Goal: Transaction & Acquisition: Purchase product/service

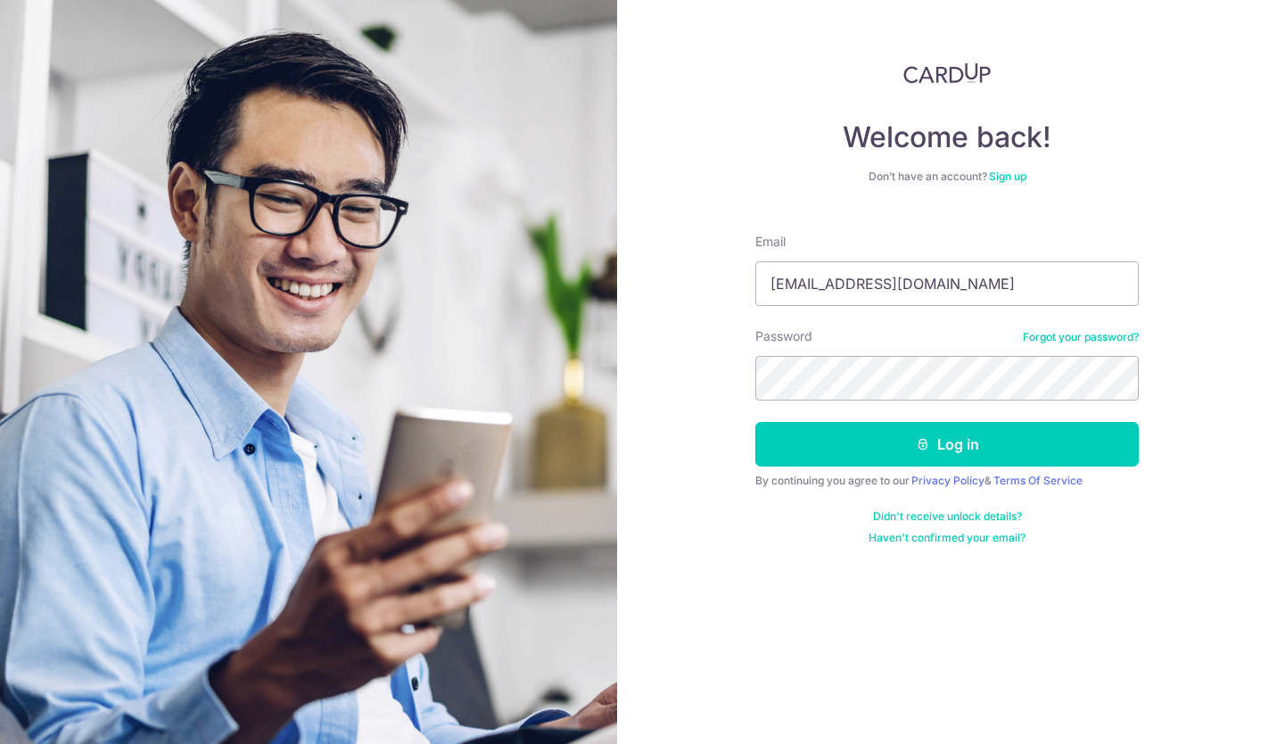
click at [755, 422] on button "Log in" at bounding box center [946, 444] width 383 height 45
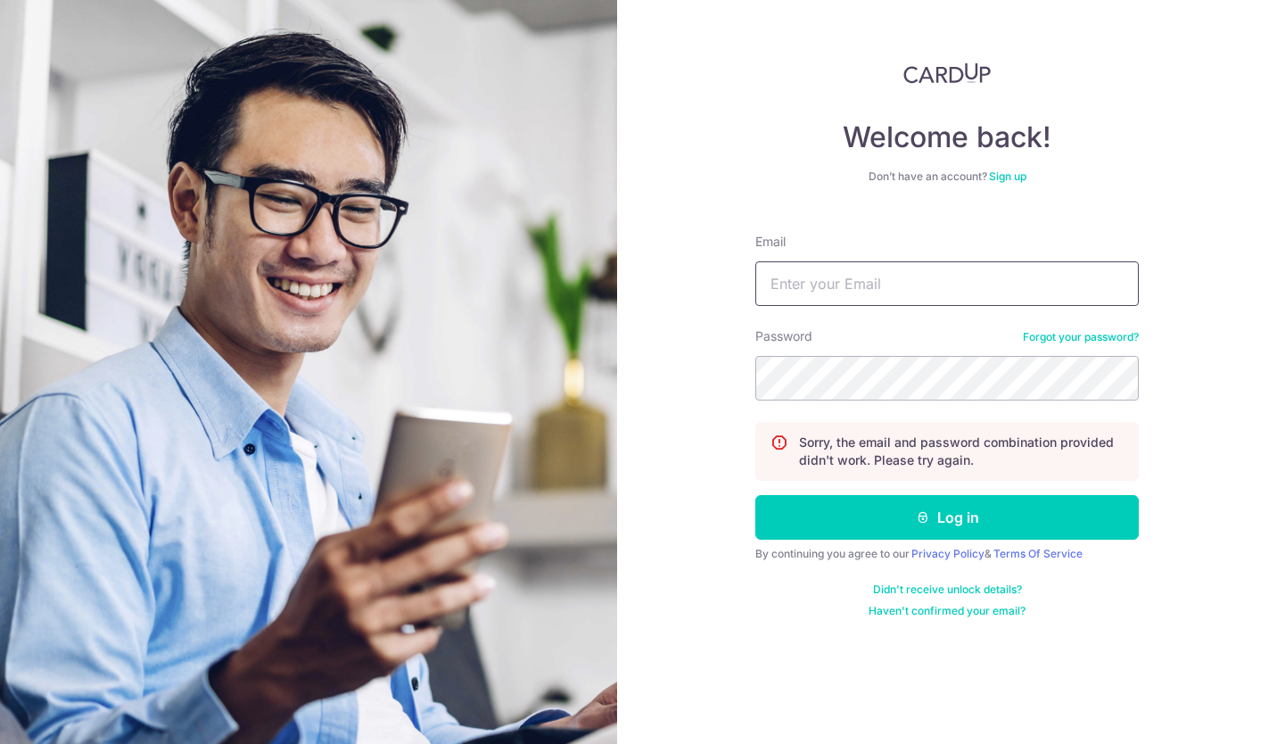
click at [929, 279] on input "Email" at bounding box center [946, 283] width 383 height 45
type input "tracetan1014@gmail.com"
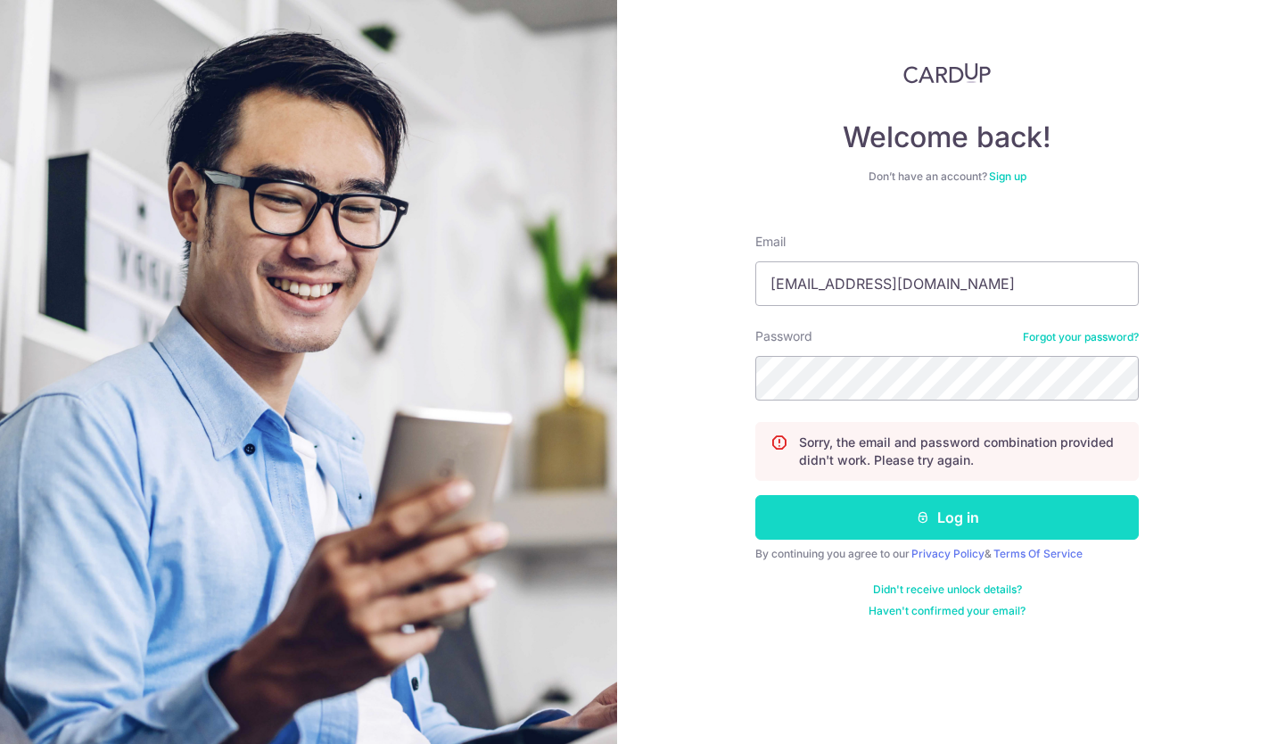
click at [1009, 507] on button "Log in" at bounding box center [946, 517] width 383 height 45
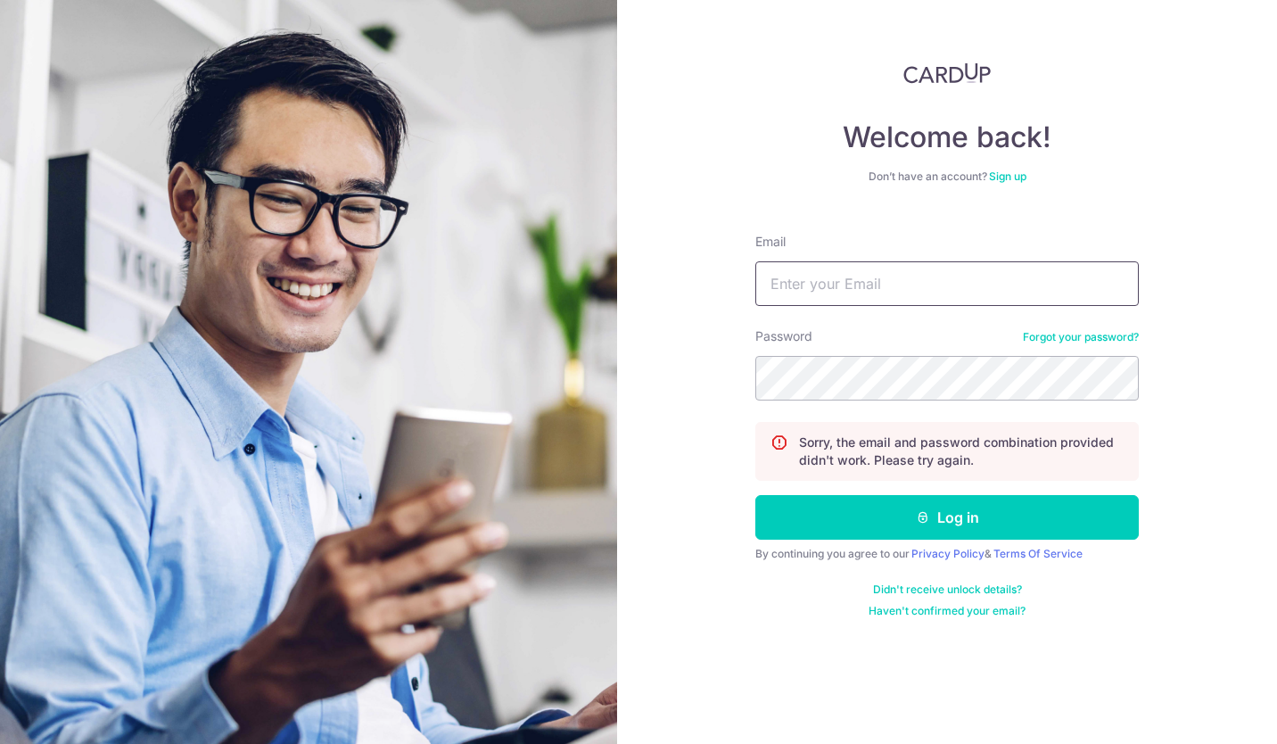
click at [919, 284] on input "Email" at bounding box center [946, 283] width 383 height 45
type input "[EMAIL_ADDRESS][DOMAIN_NAME]"
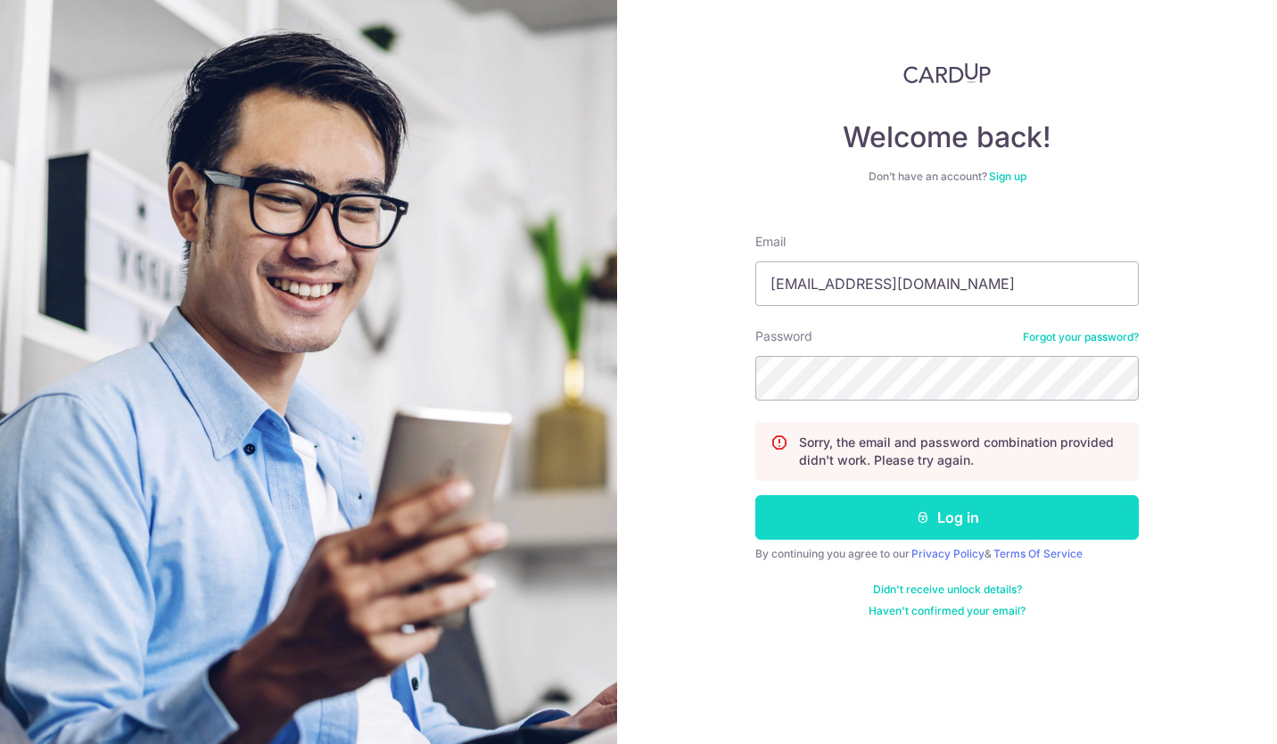
click at [1026, 524] on button "Log in" at bounding box center [946, 517] width 383 height 45
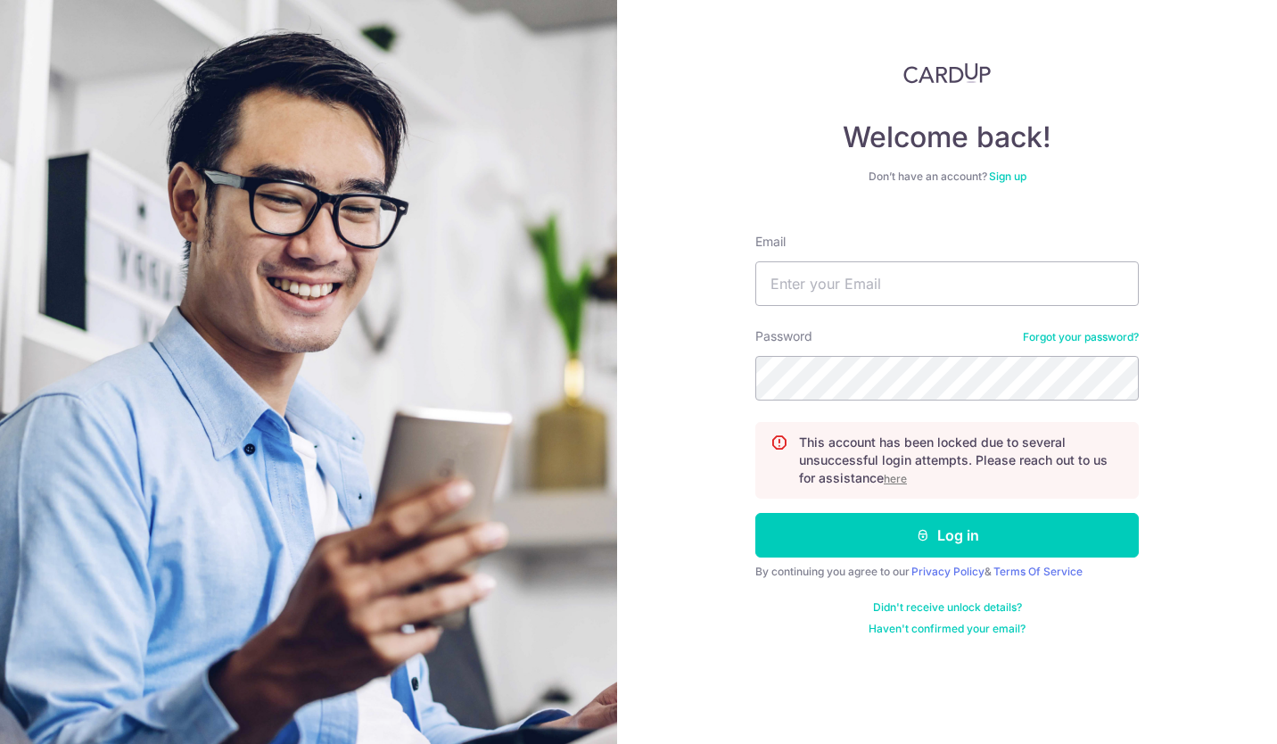
click at [897, 479] on u "here" at bounding box center [895, 478] width 23 height 13
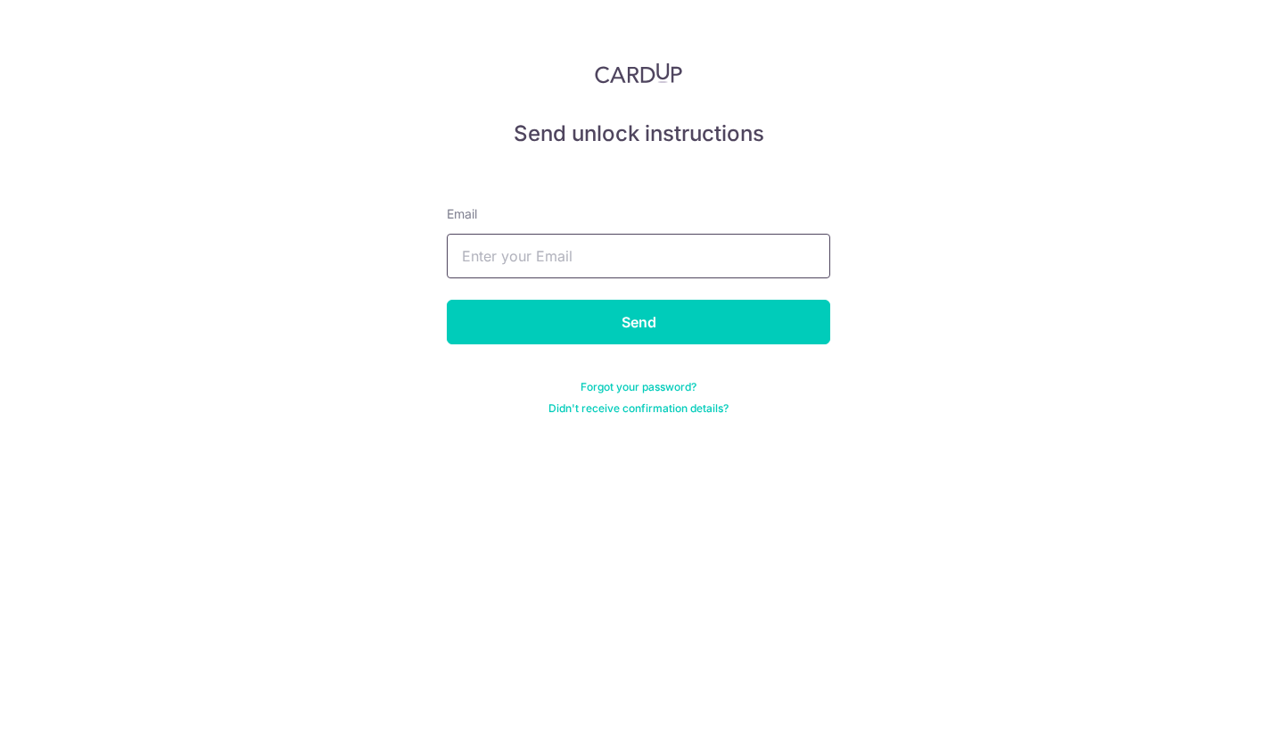
click at [774, 256] on input "text" at bounding box center [638, 256] width 383 height 45
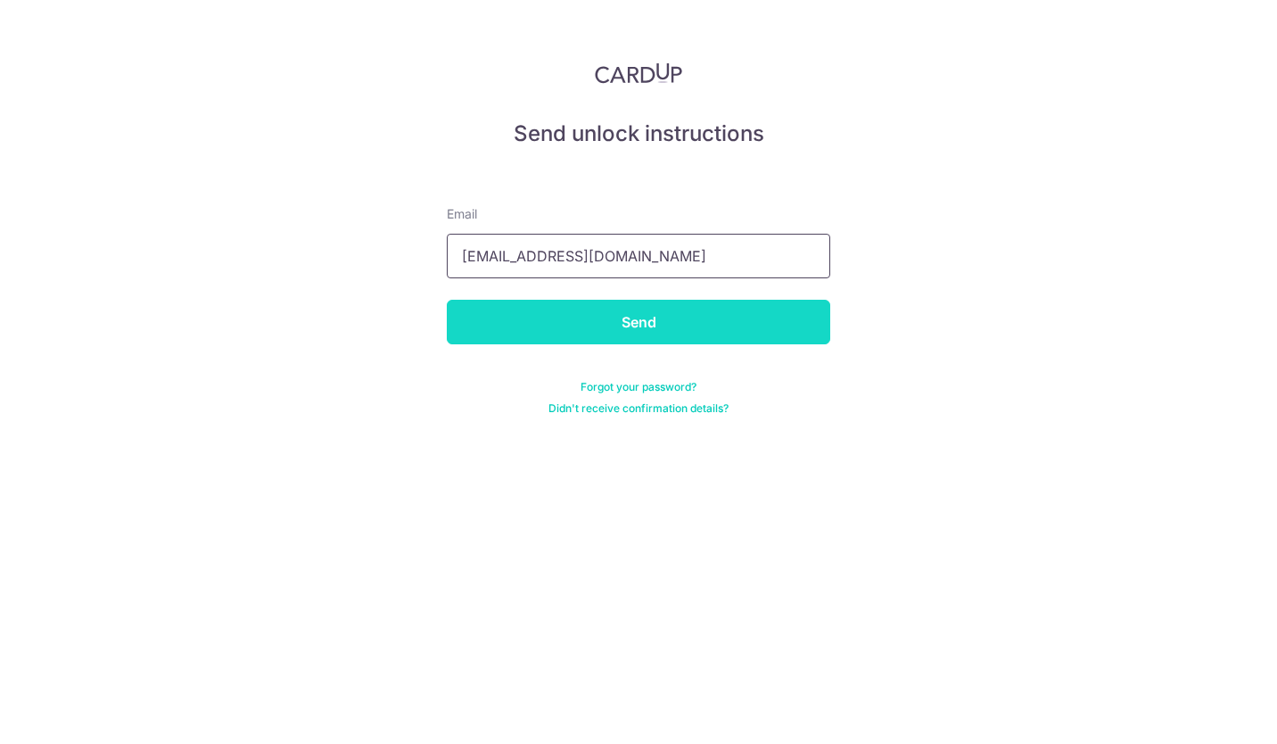
type input "tracetan1014@gmail.com"
click at [788, 334] on input "Send" at bounding box center [638, 322] width 383 height 45
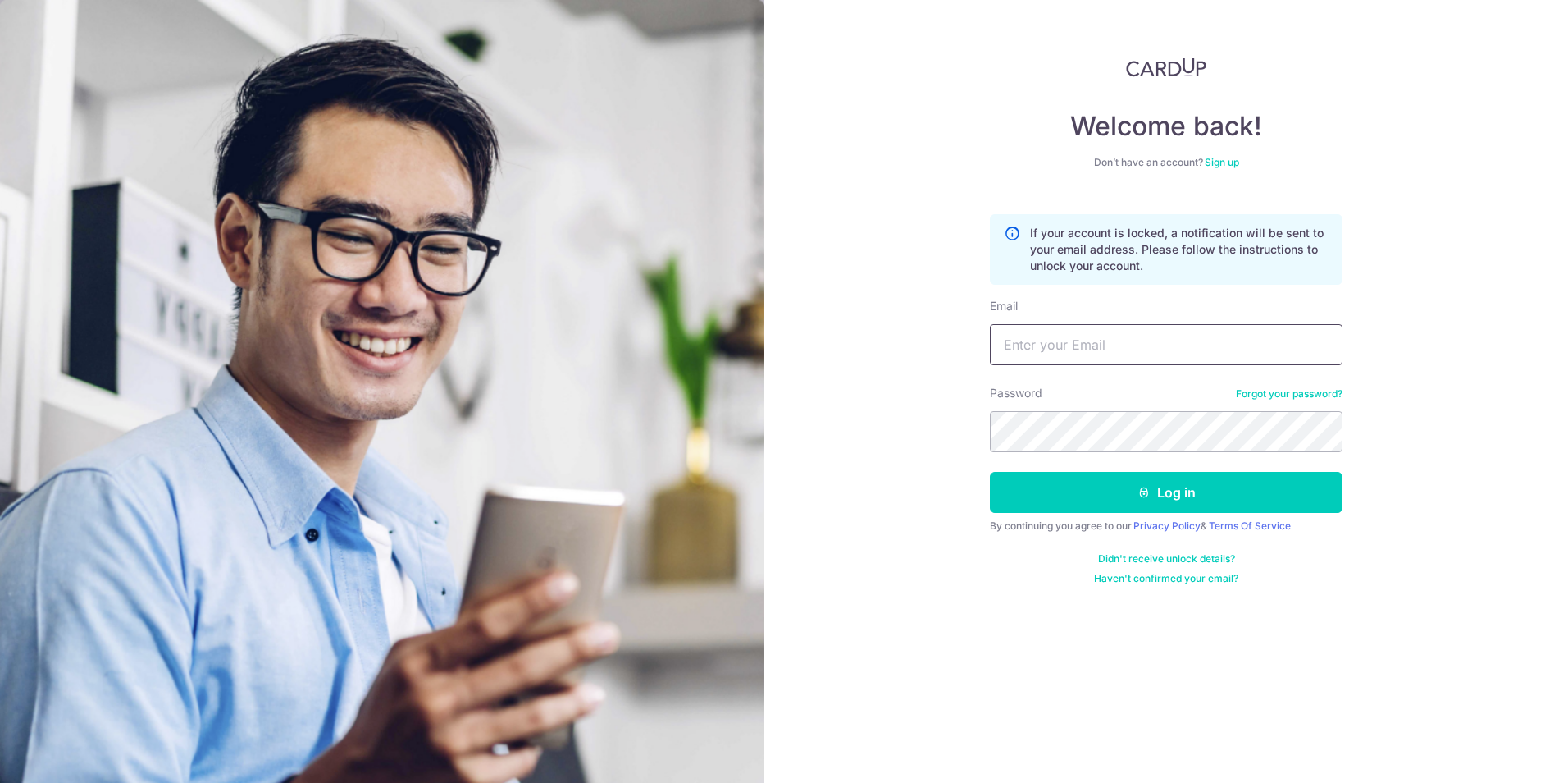
click at [1071, 332] on input "Email" at bounding box center [1165, 344] width 352 height 41
type input "[EMAIL_ADDRESS][DOMAIN_NAME]"
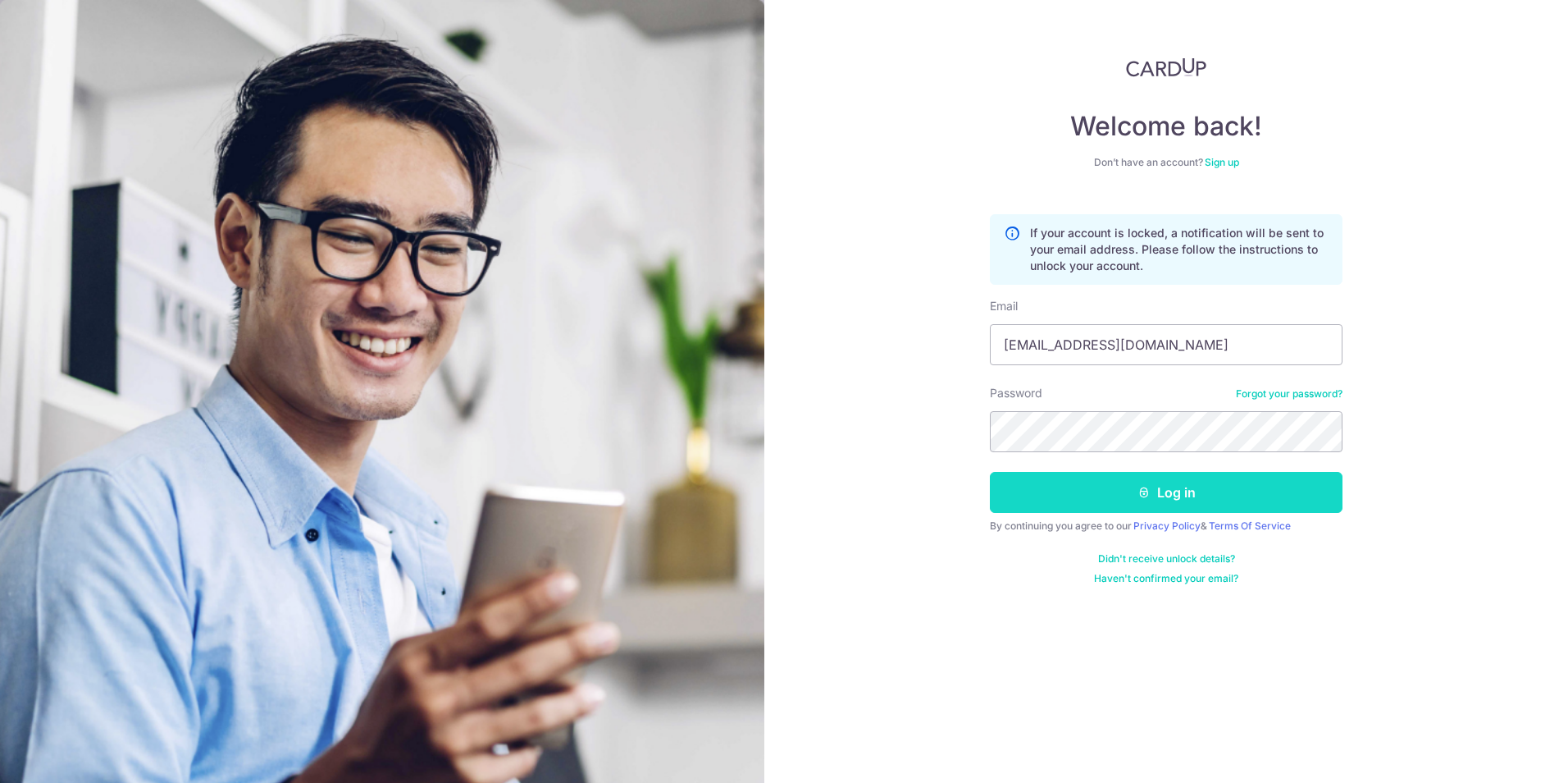
click at [1165, 491] on button "Log in" at bounding box center [1165, 492] width 352 height 41
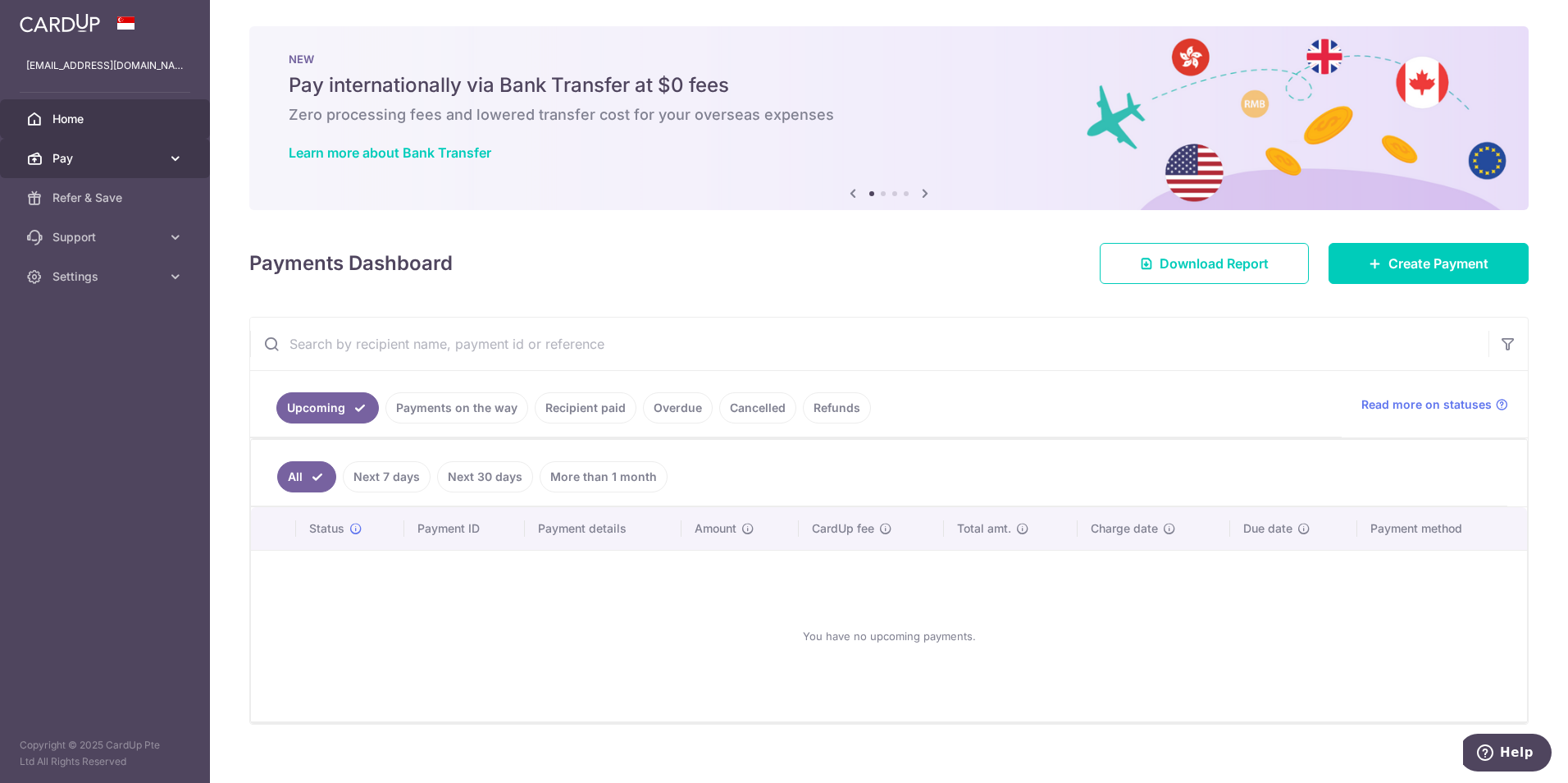
click at [155, 154] on span "Pay" at bounding box center [107, 158] width 109 height 17
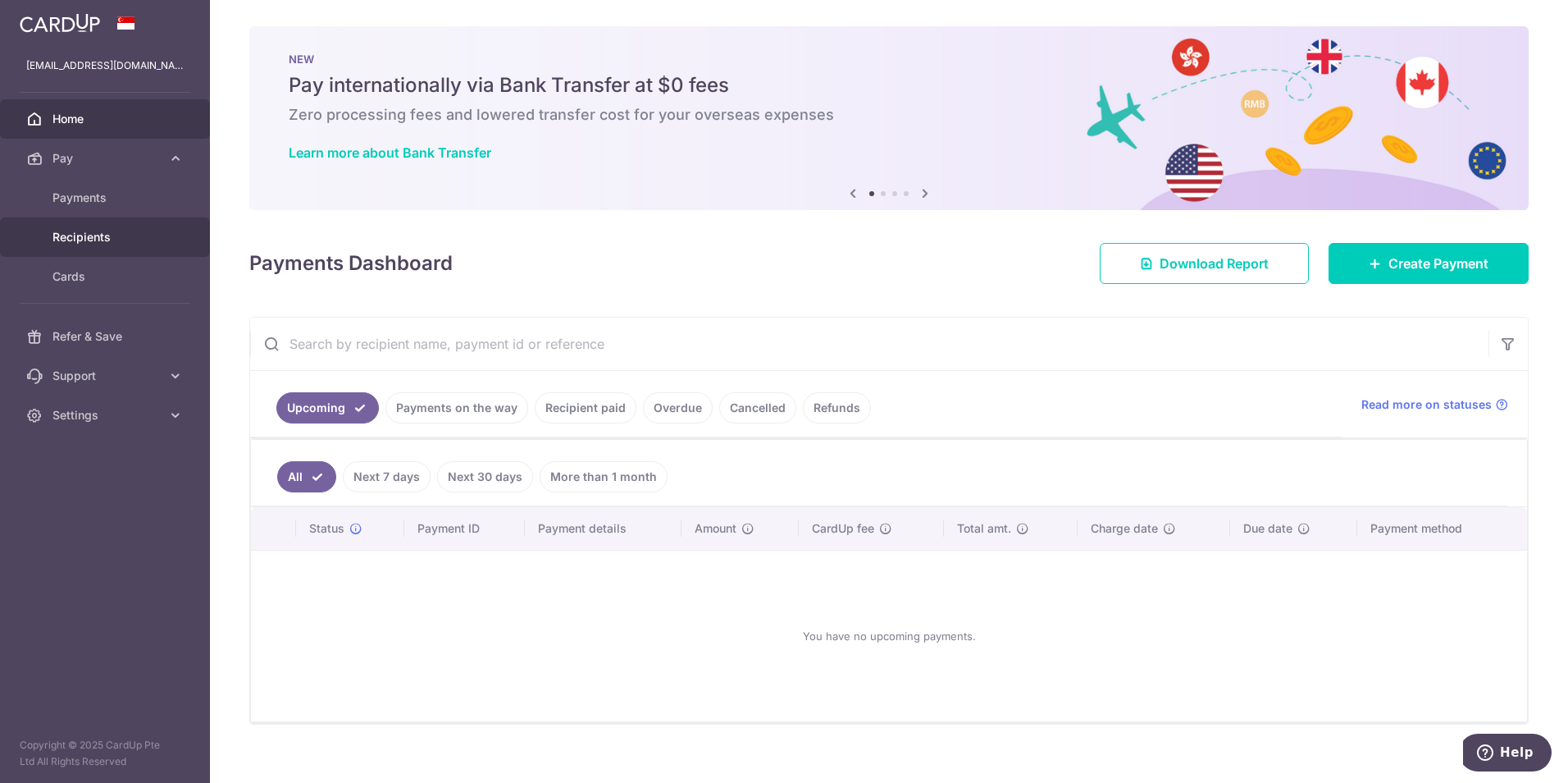
click at [108, 237] on span "Recipients" at bounding box center [107, 237] width 109 height 17
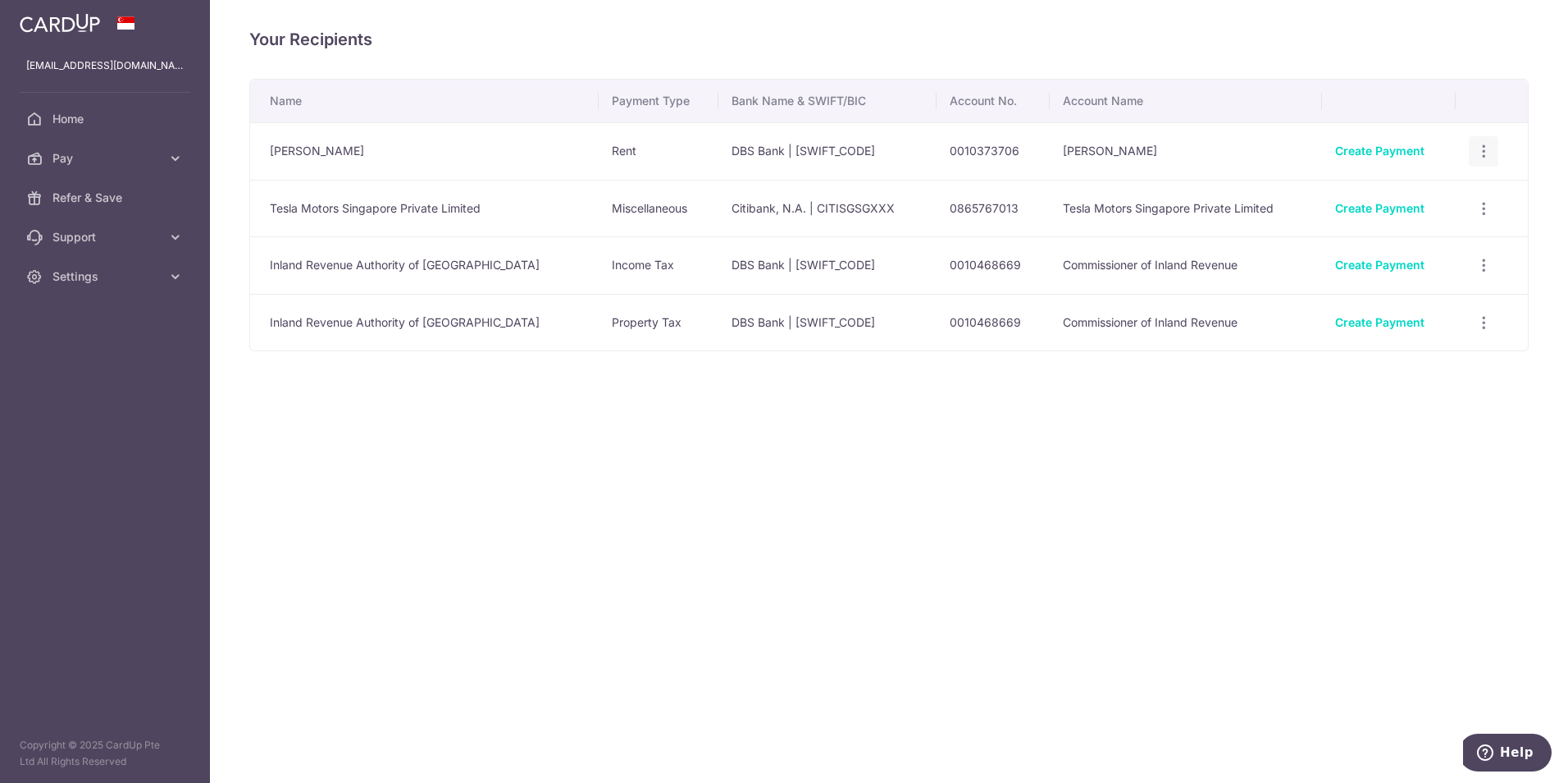
click at [1481, 153] on icon "button" at bounding box center [1483, 151] width 17 height 17
click at [1413, 193] on span "View/Edit" at bounding box center [1428, 196] width 111 height 19
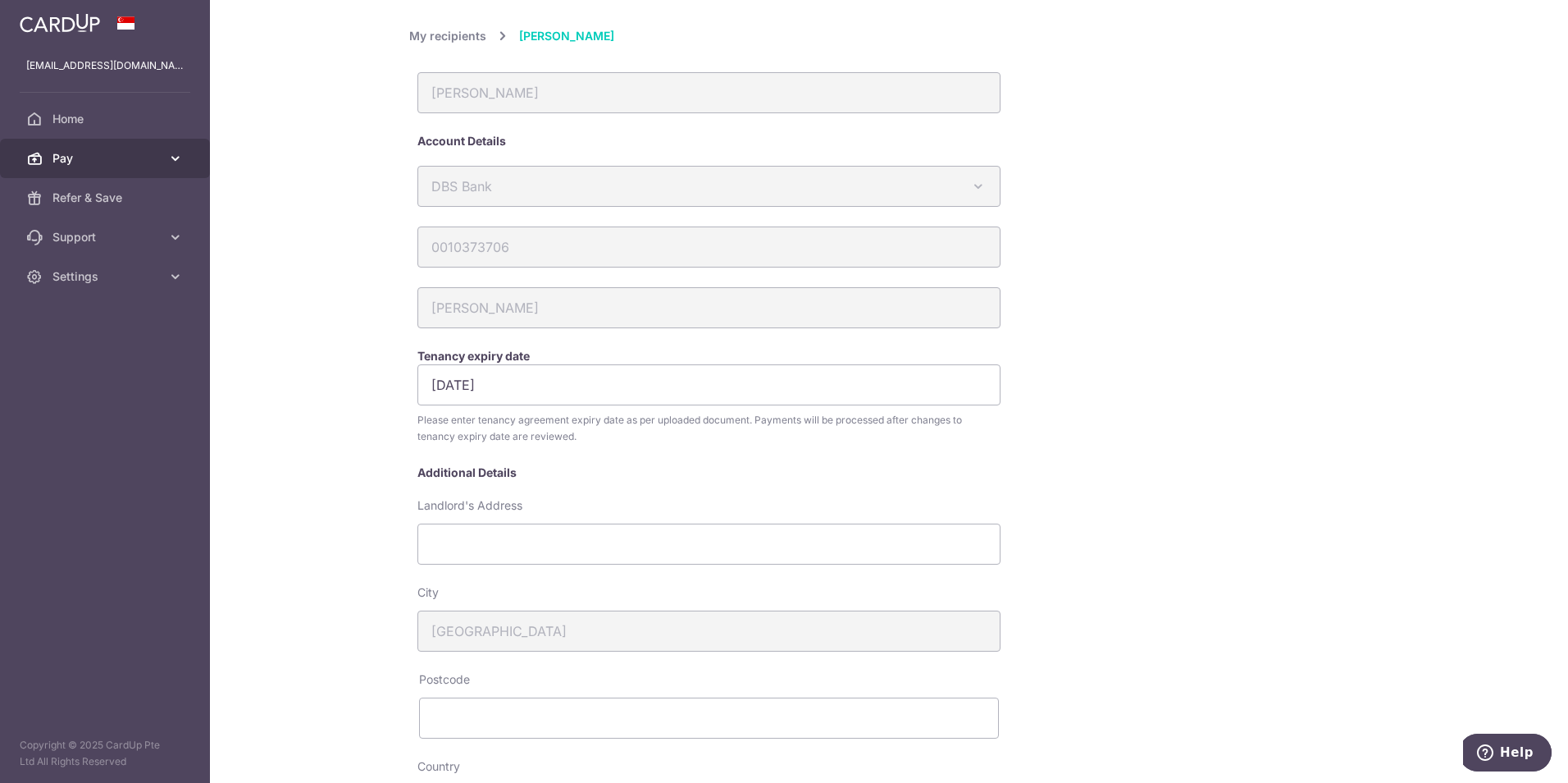
click at [166, 153] on link "Pay" at bounding box center [105, 158] width 210 height 40
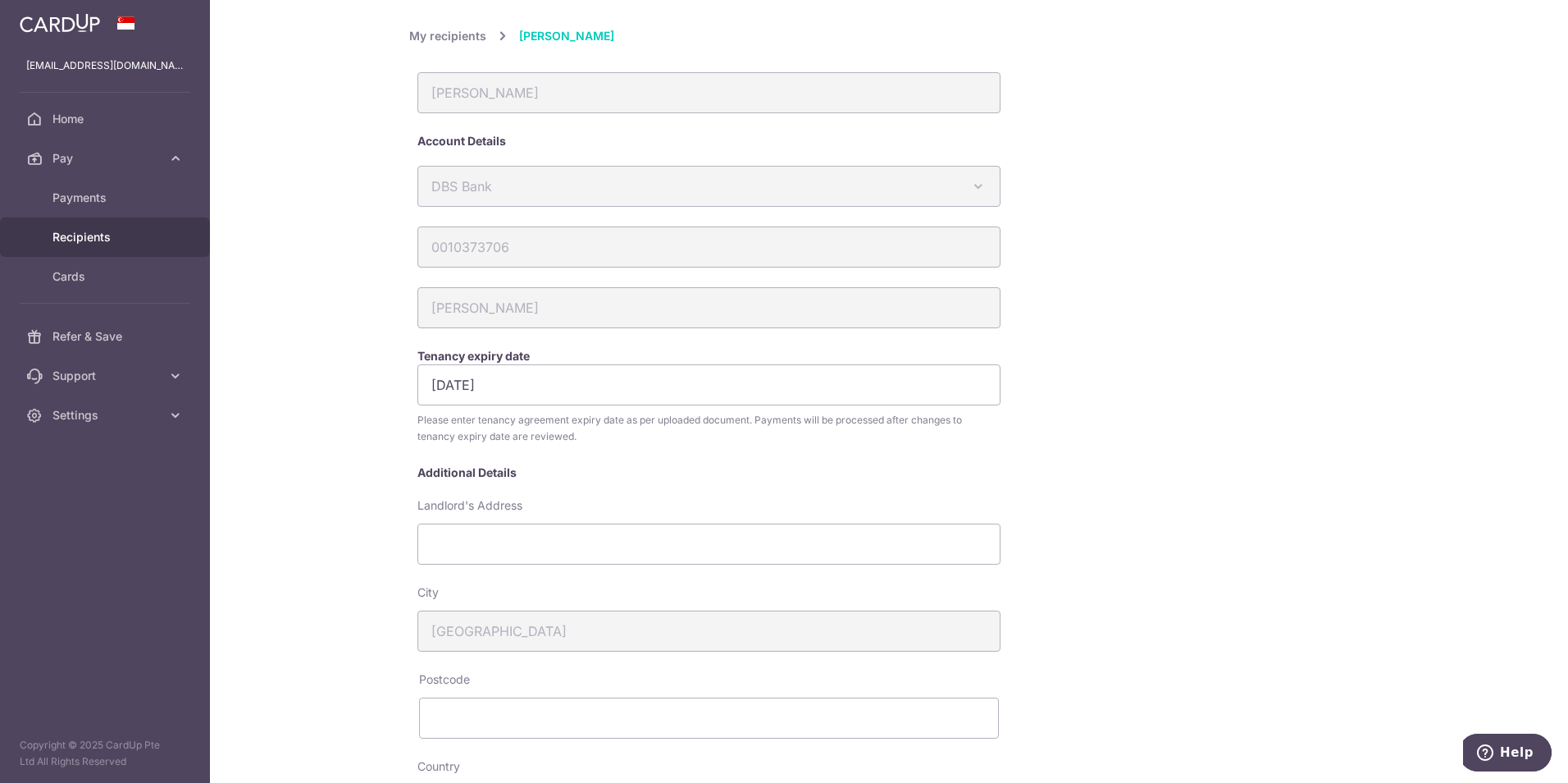
click at [87, 227] on link "Recipients" at bounding box center [105, 236] width 210 height 40
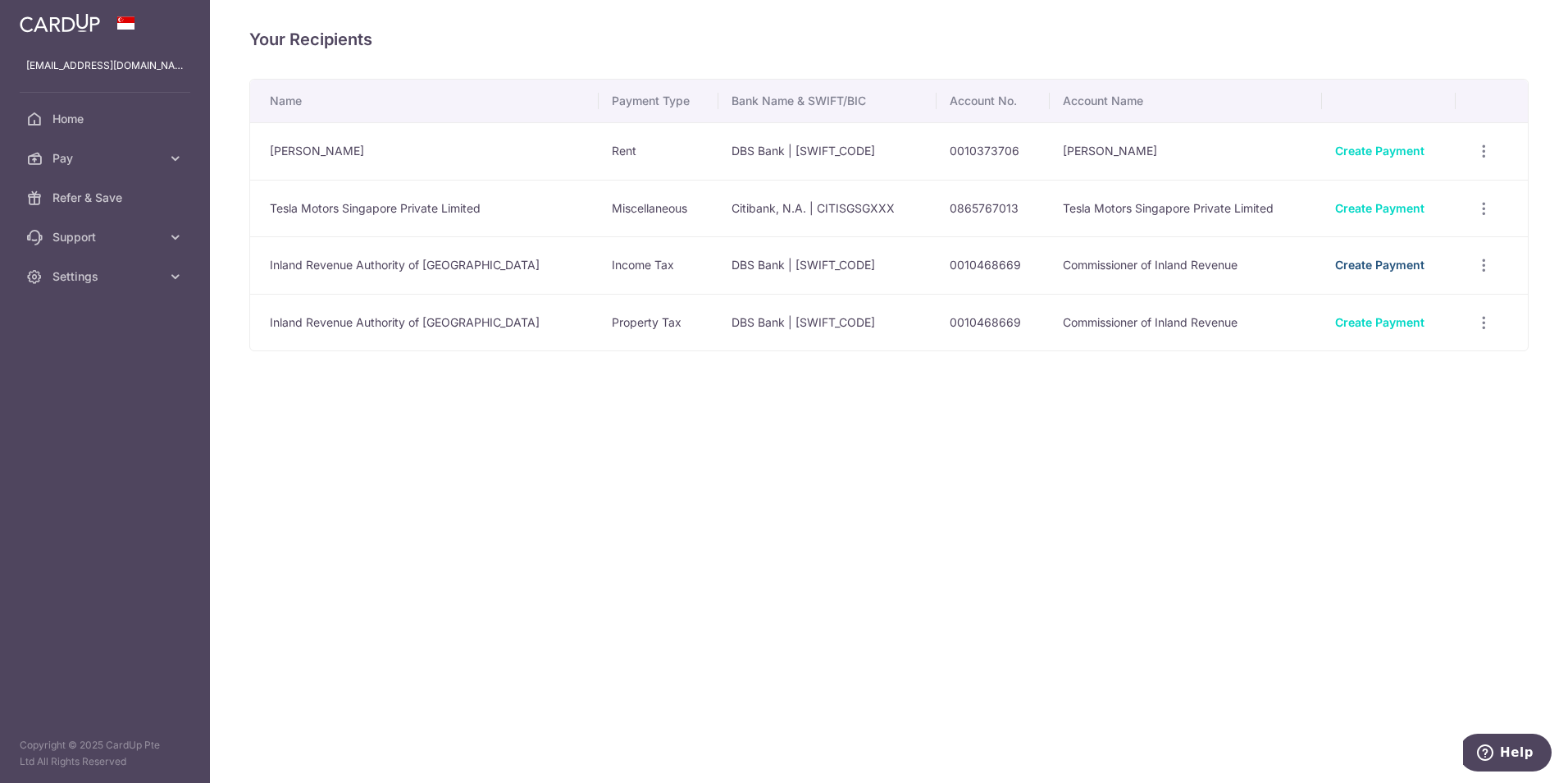
click at [1375, 268] on link "Create Payment" at bounding box center [1379, 264] width 89 height 14
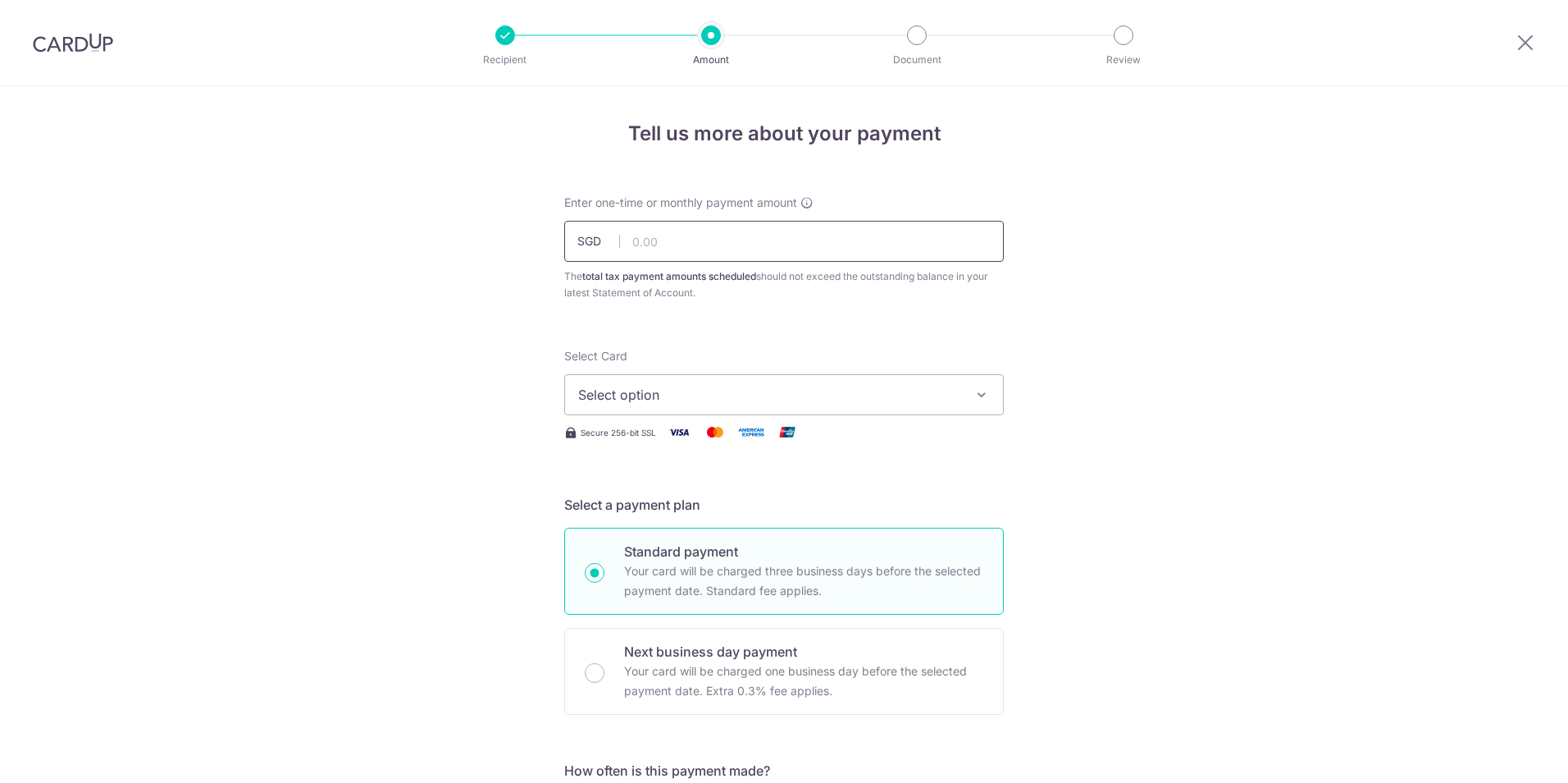
click at [724, 239] on input "text" at bounding box center [784, 241] width 440 height 41
type input "7,312.12"
click at [915, 386] on span "Select option" at bounding box center [770, 394] width 383 height 19
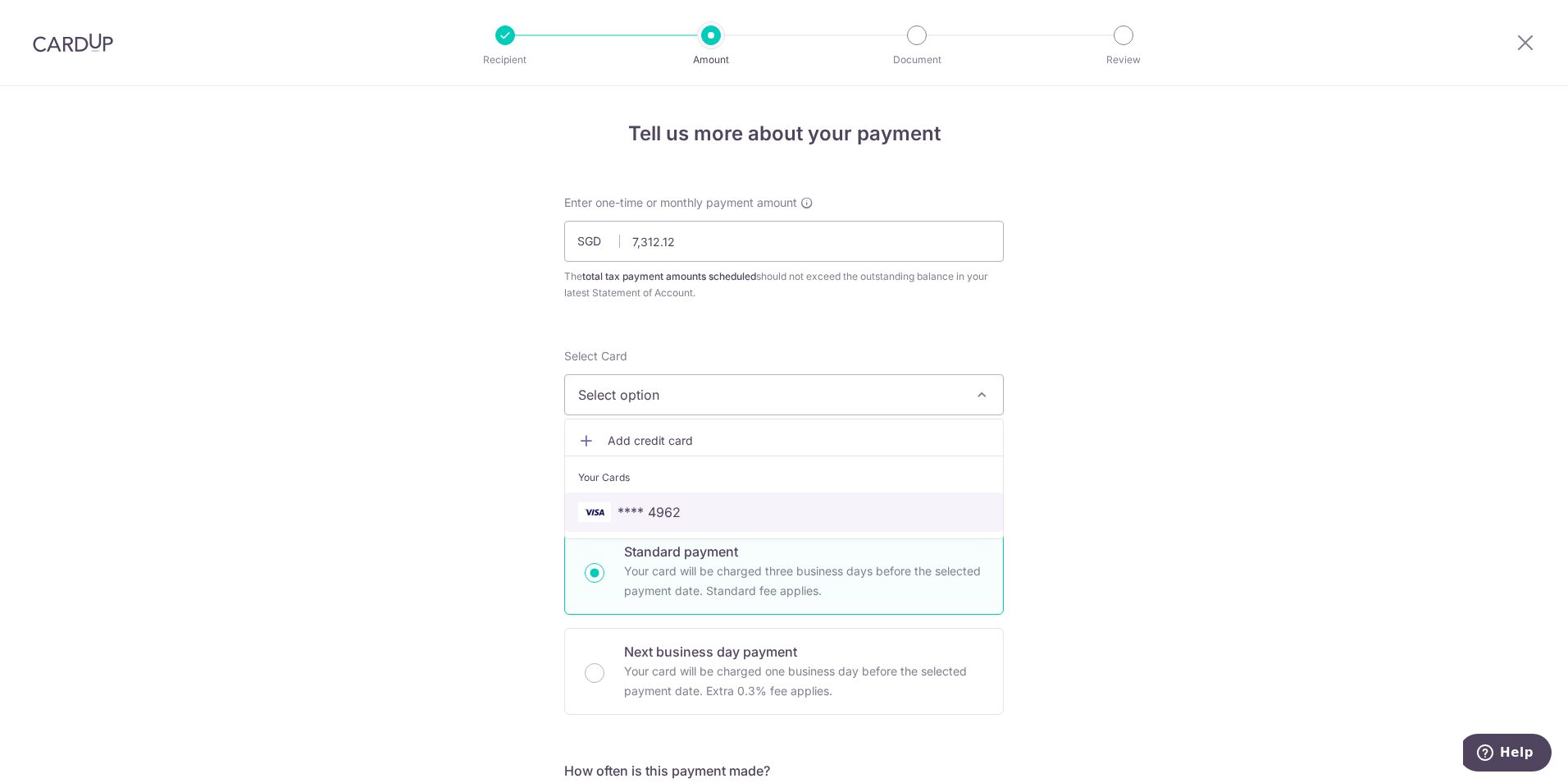
click at [661, 509] on span "**** 4962" at bounding box center [648, 512] width 63 height 19
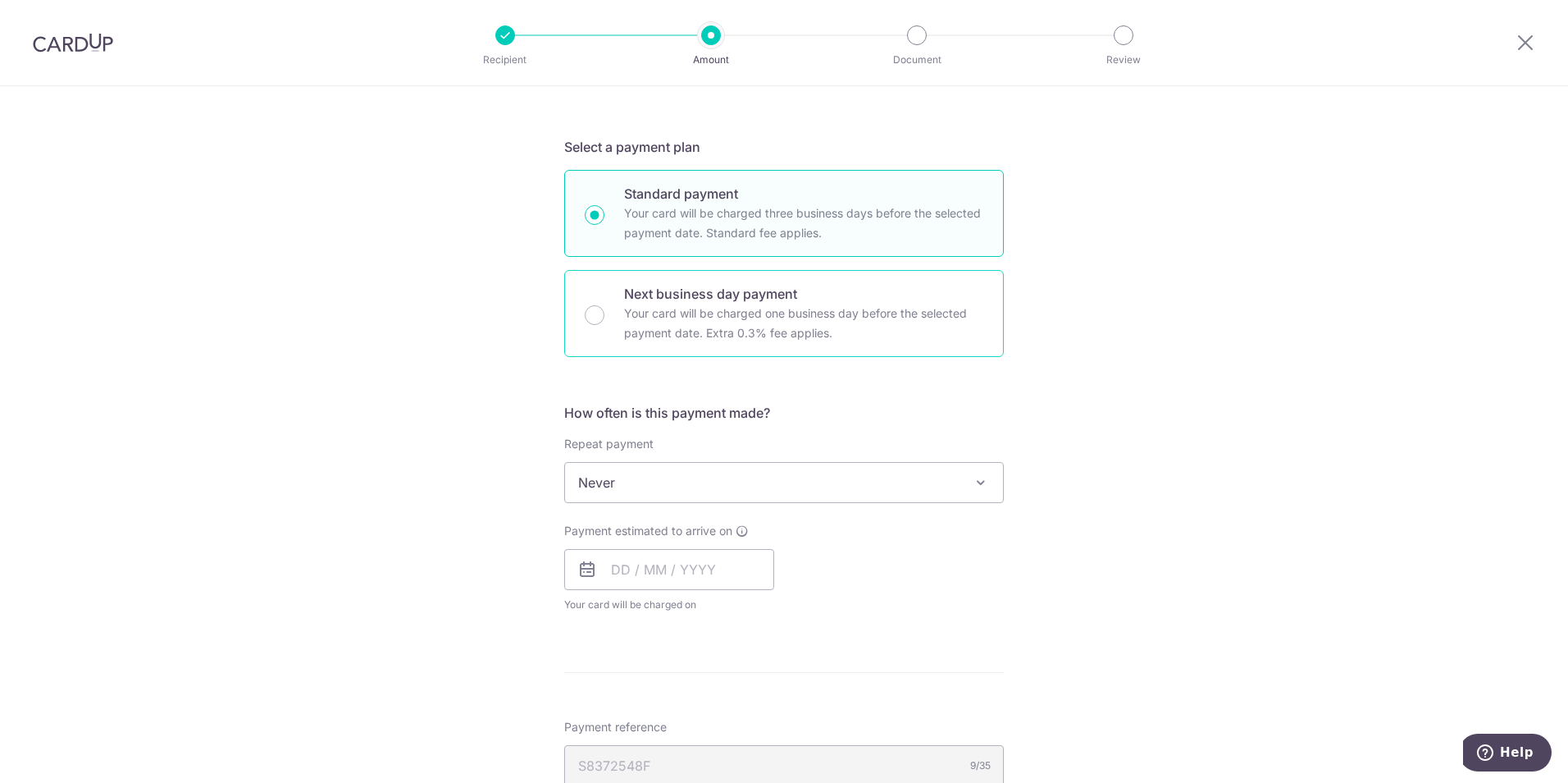
scroll to position [410, 0]
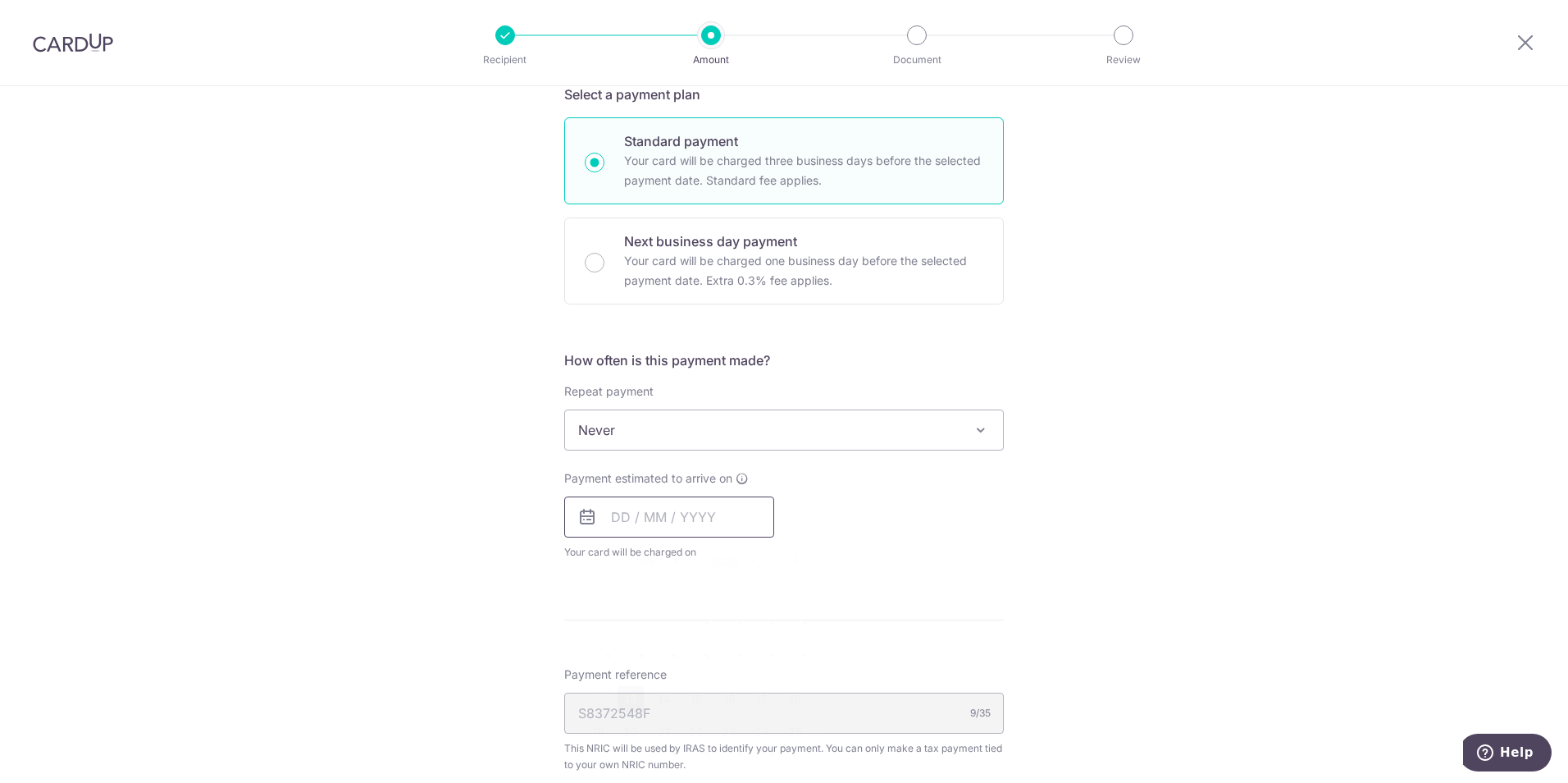
click at [603, 514] on input "text" at bounding box center [670, 516] width 210 height 41
click at [659, 700] on link "14" at bounding box center [663, 698] width 27 height 27
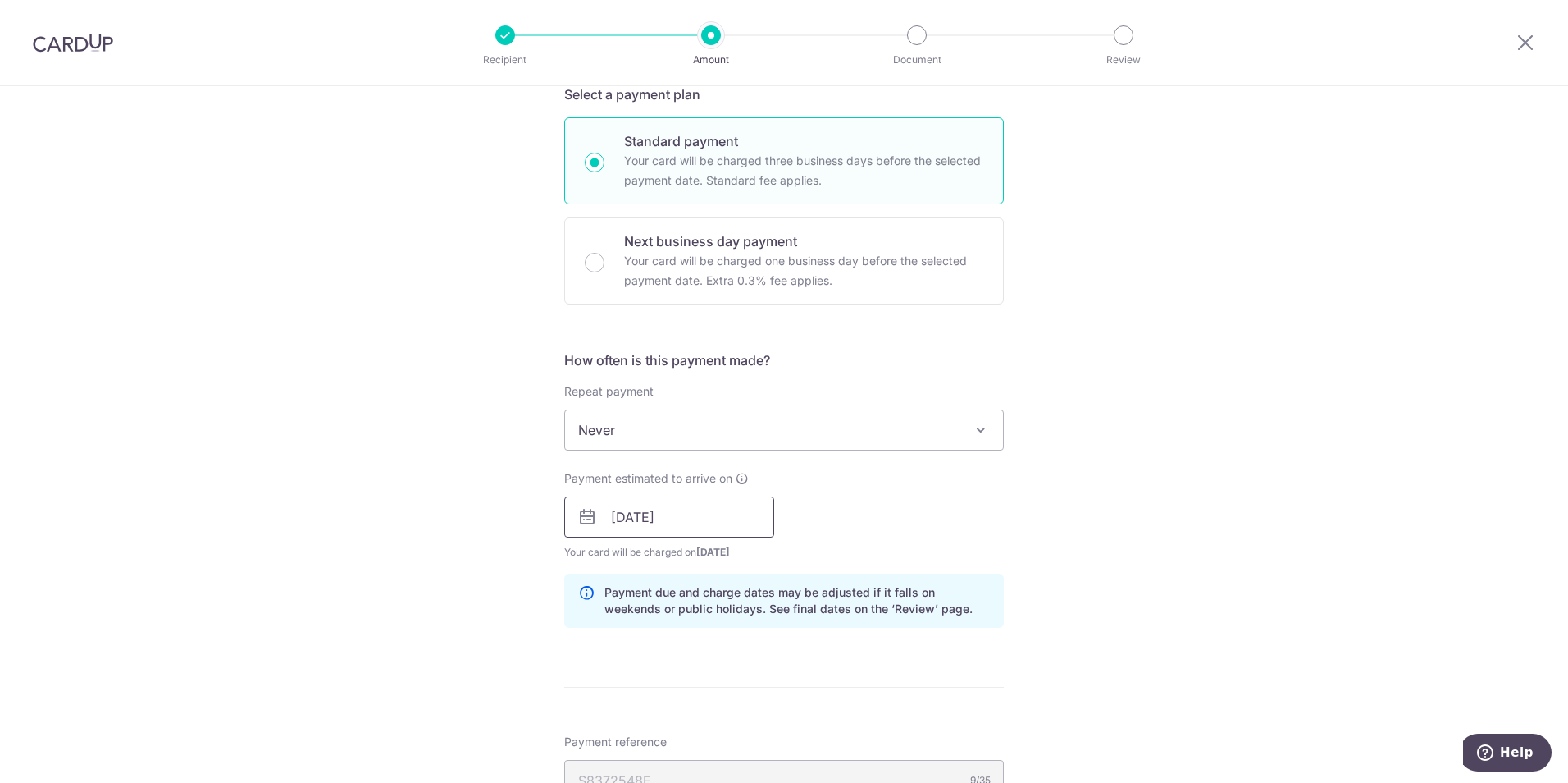
click at [644, 518] on input "14/10/2025" at bounding box center [670, 516] width 210 height 41
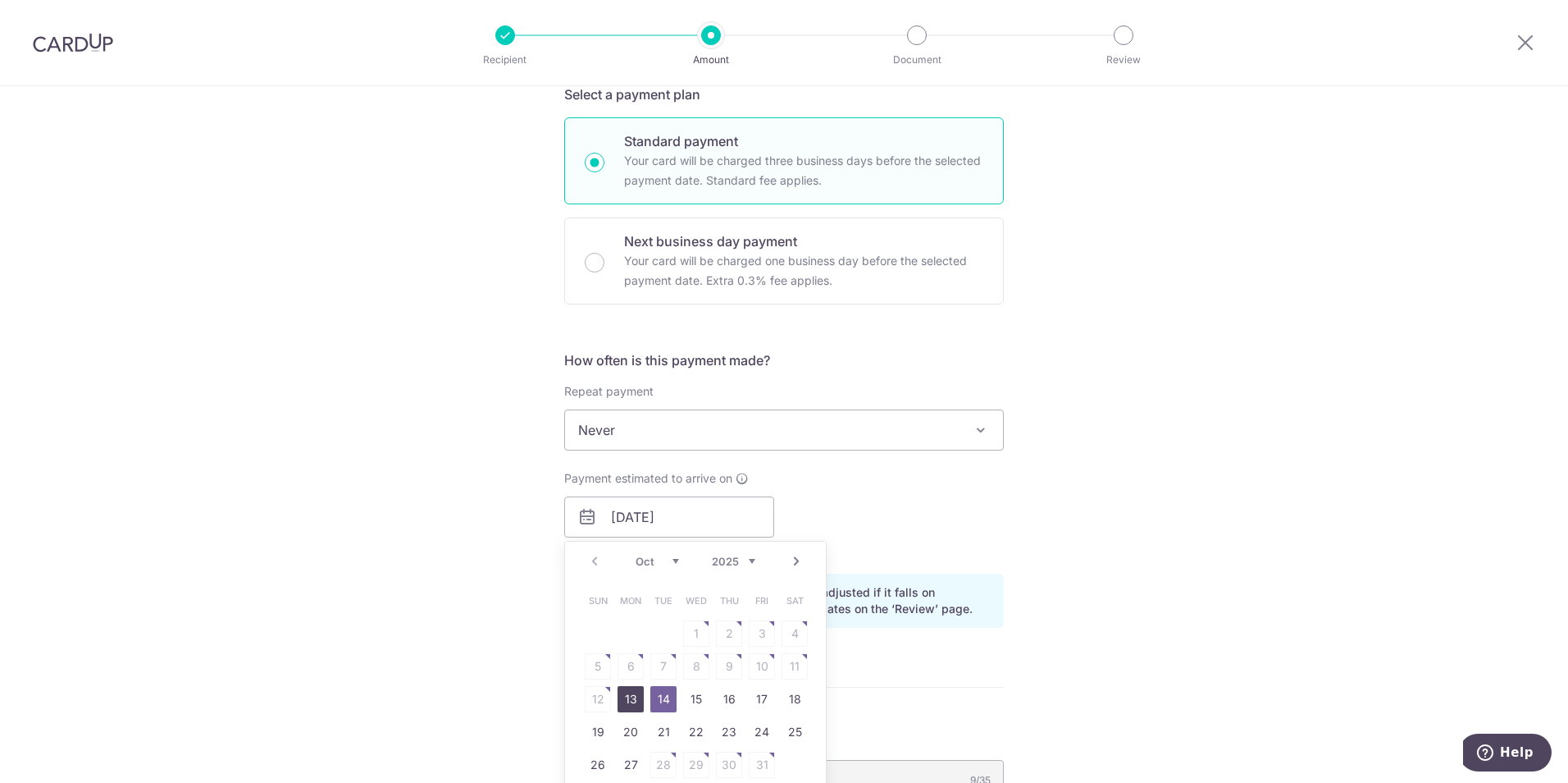
click at [627, 699] on link "13" at bounding box center [630, 698] width 27 height 27
type input "13/10/2025"
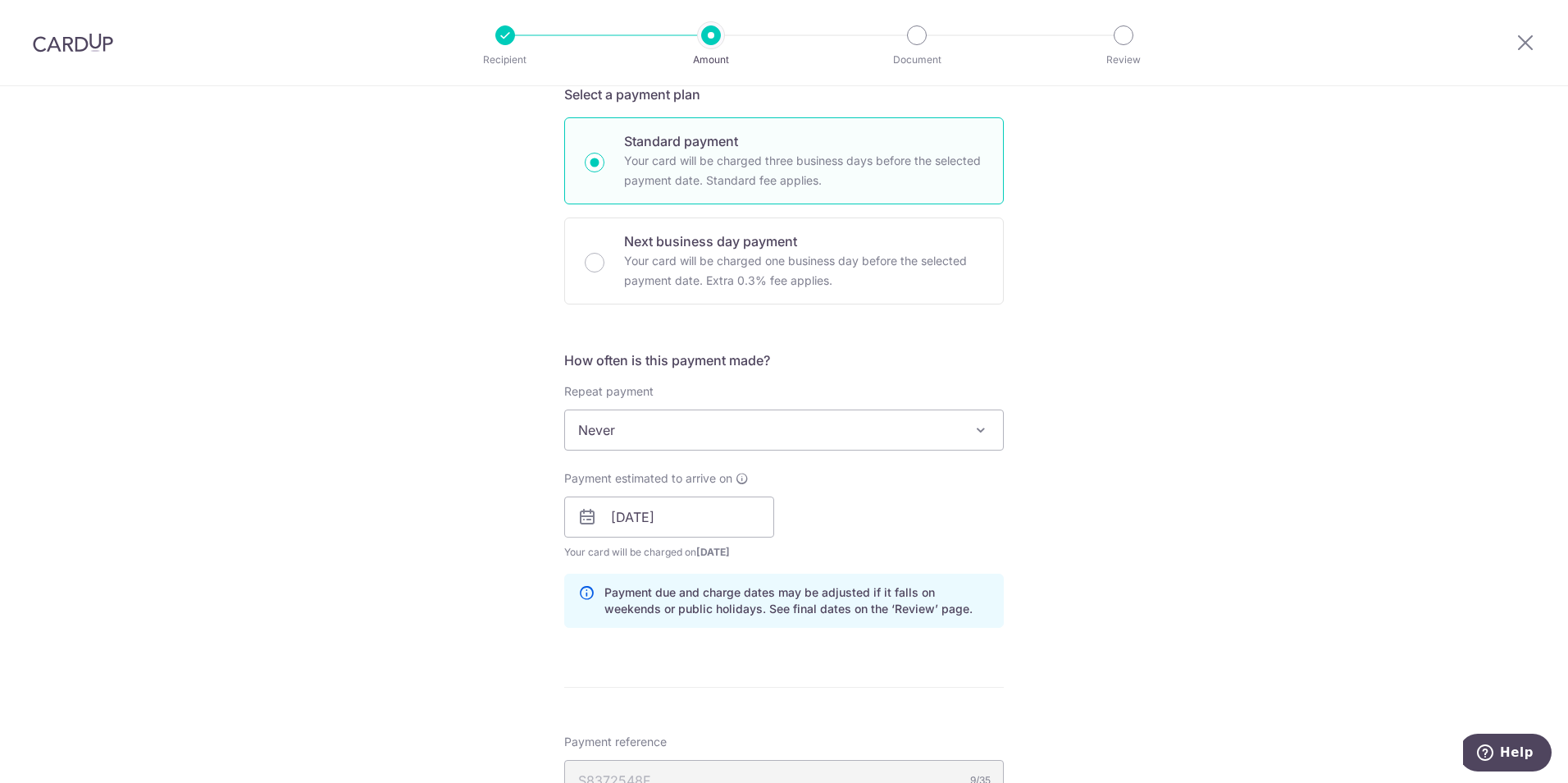
scroll to position [656, 0]
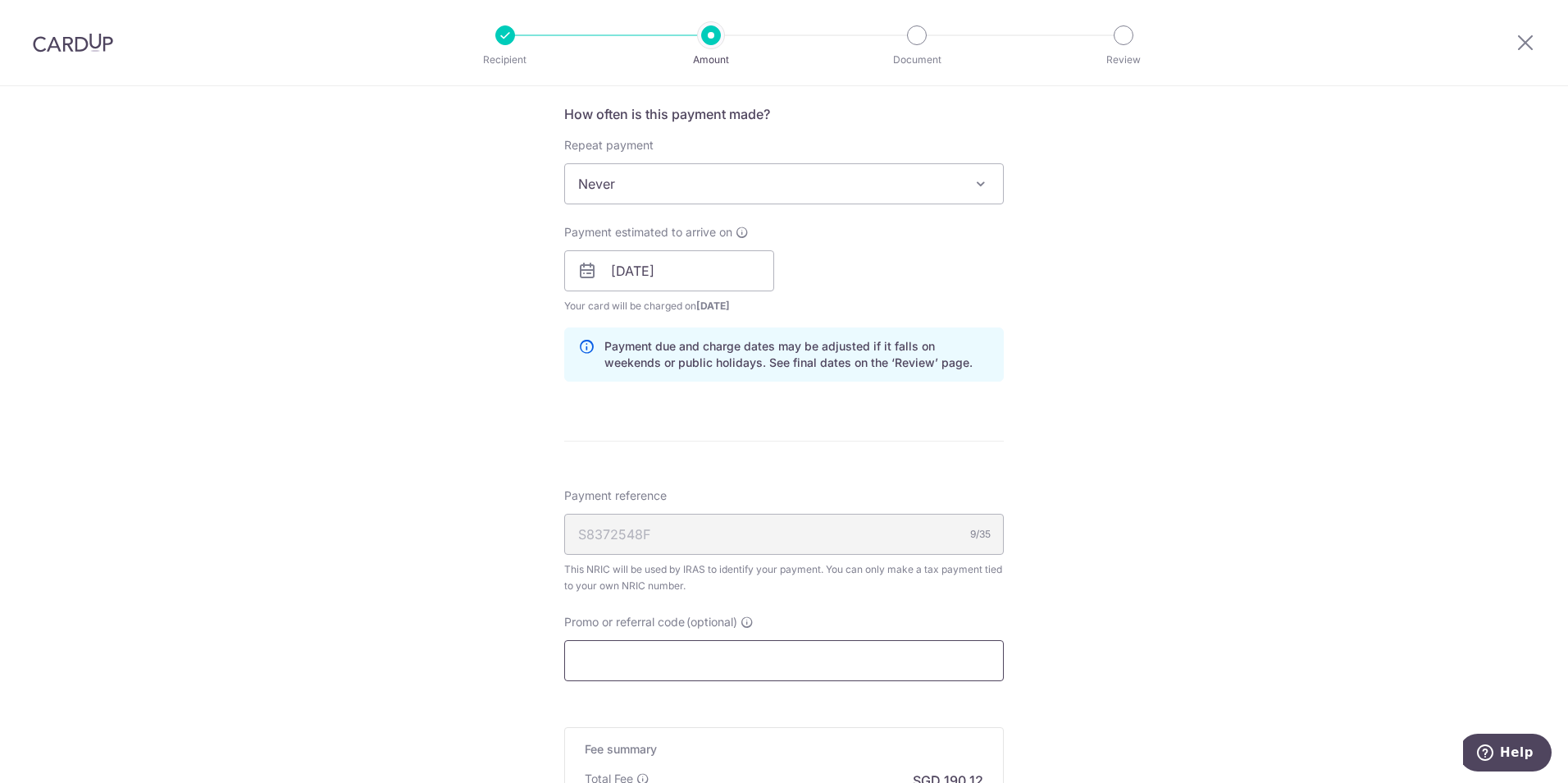
click at [676, 661] on input "Promo or referral code (optional)" at bounding box center [784, 661] width 440 height 41
click at [701, 664] on input "Promo or referral code (optional)" at bounding box center [784, 661] width 440 height 41
paste input "OCBC195"
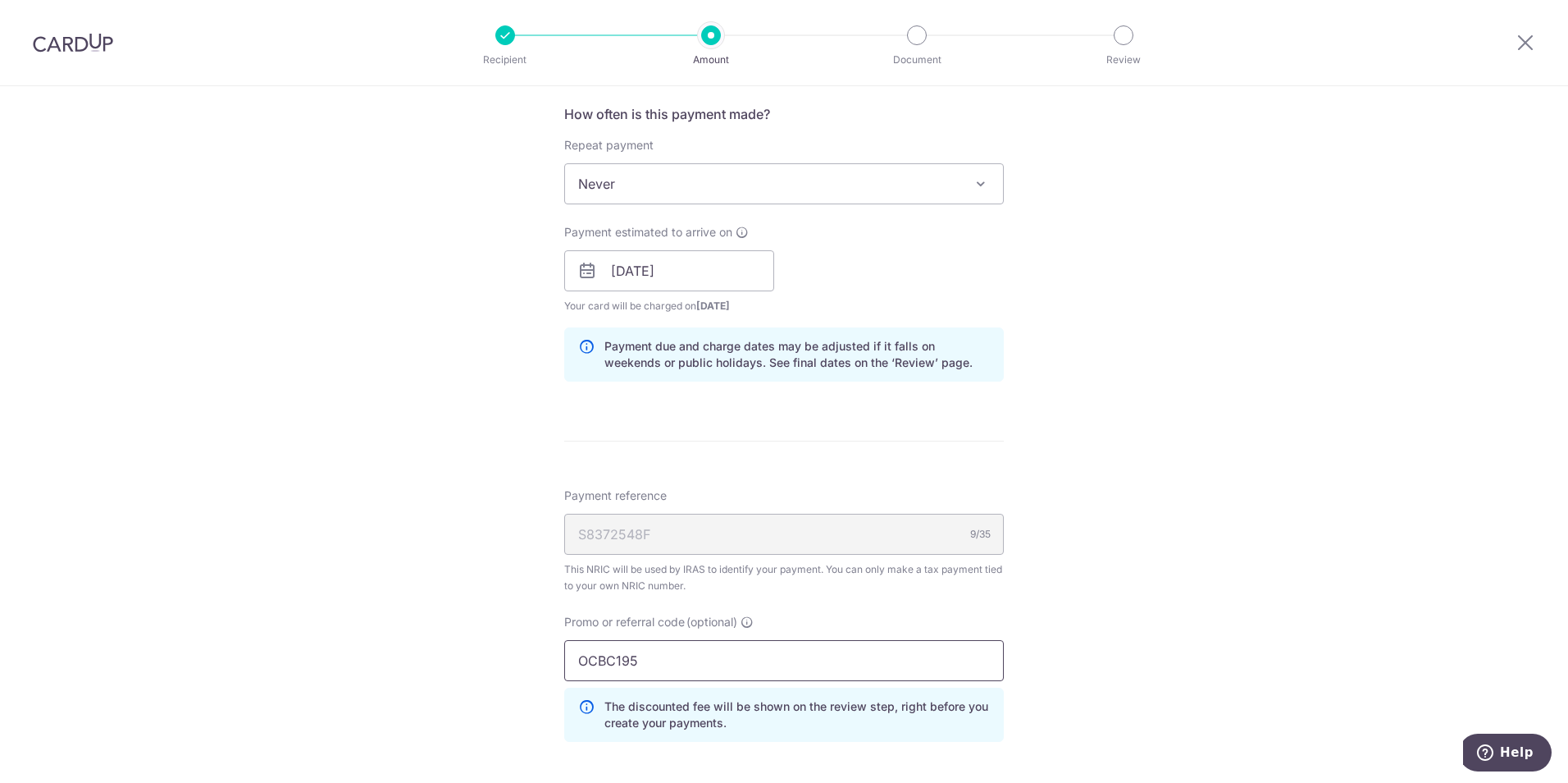
type input "OCBC195"
click at [1024, 617] on div "Tell us more about your payment Enter one-time or monthly payment amount SGD 7,…" at bounding box center [784, 261] width 1568 height 1664
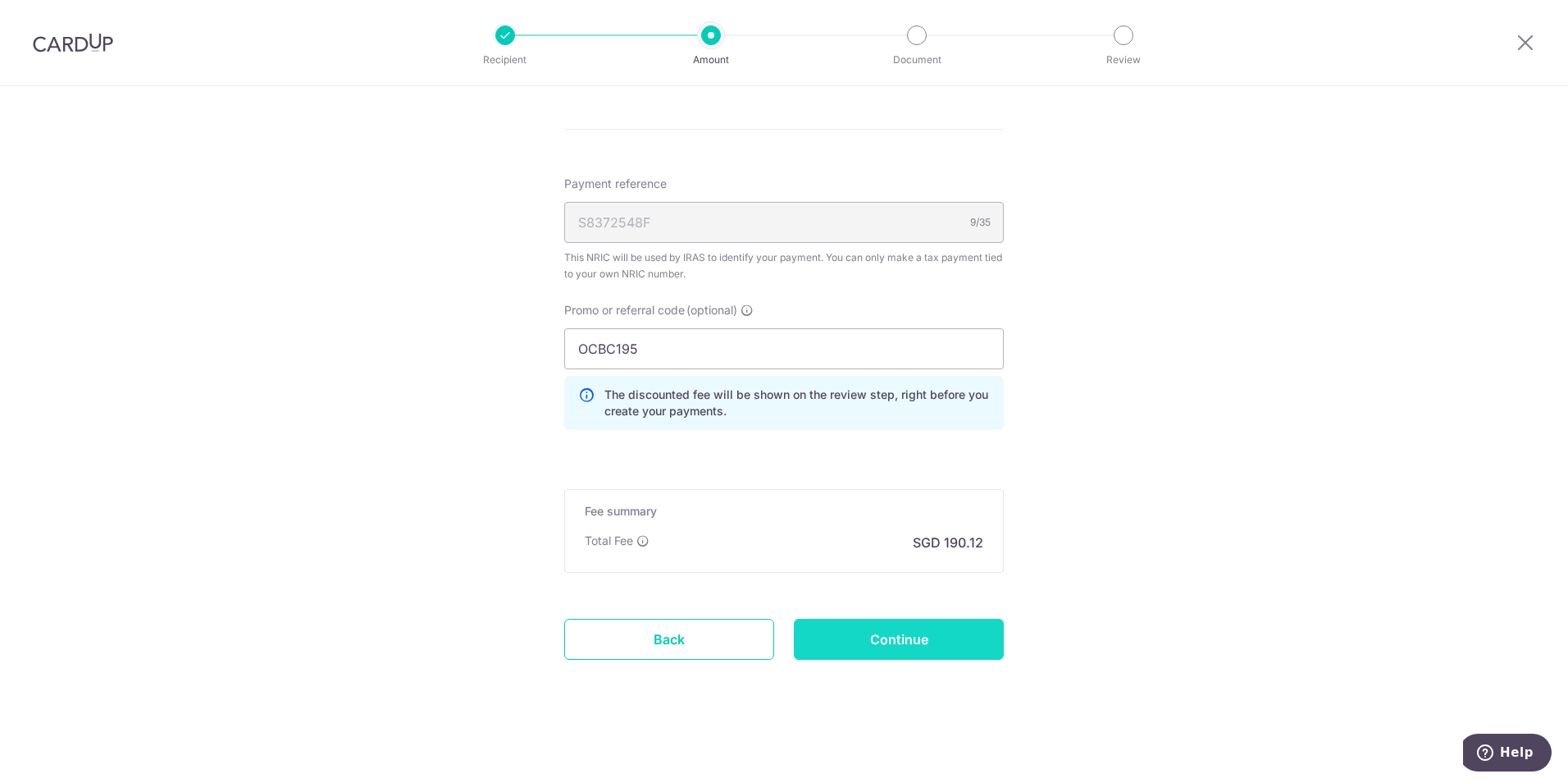
click at [911, 645] on input "Continue" at bounding box center [898, 639] width 210 height 41
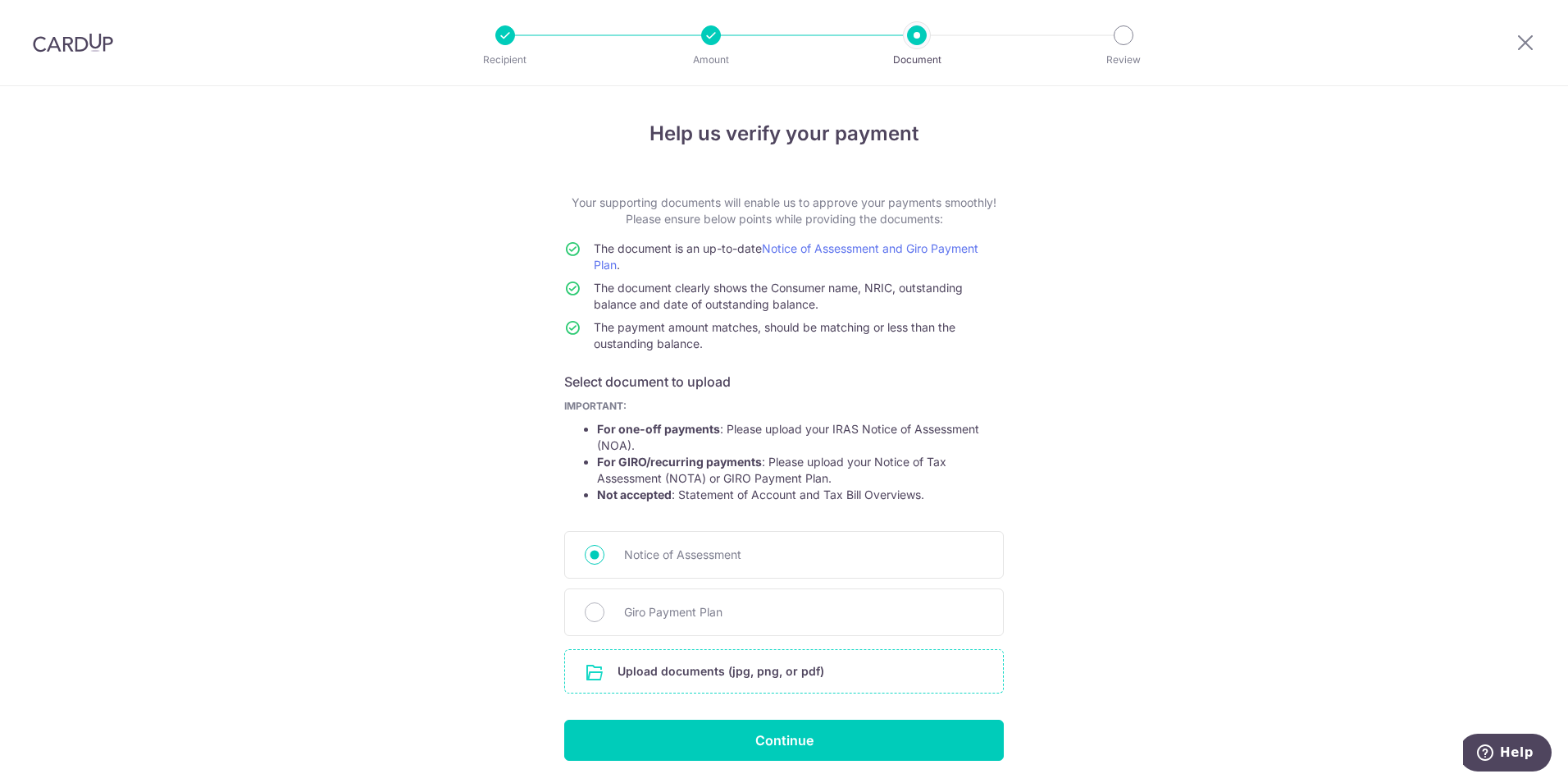
click at [650, 669] on input "file" at bounding box center [784, 671] width 438 height 42
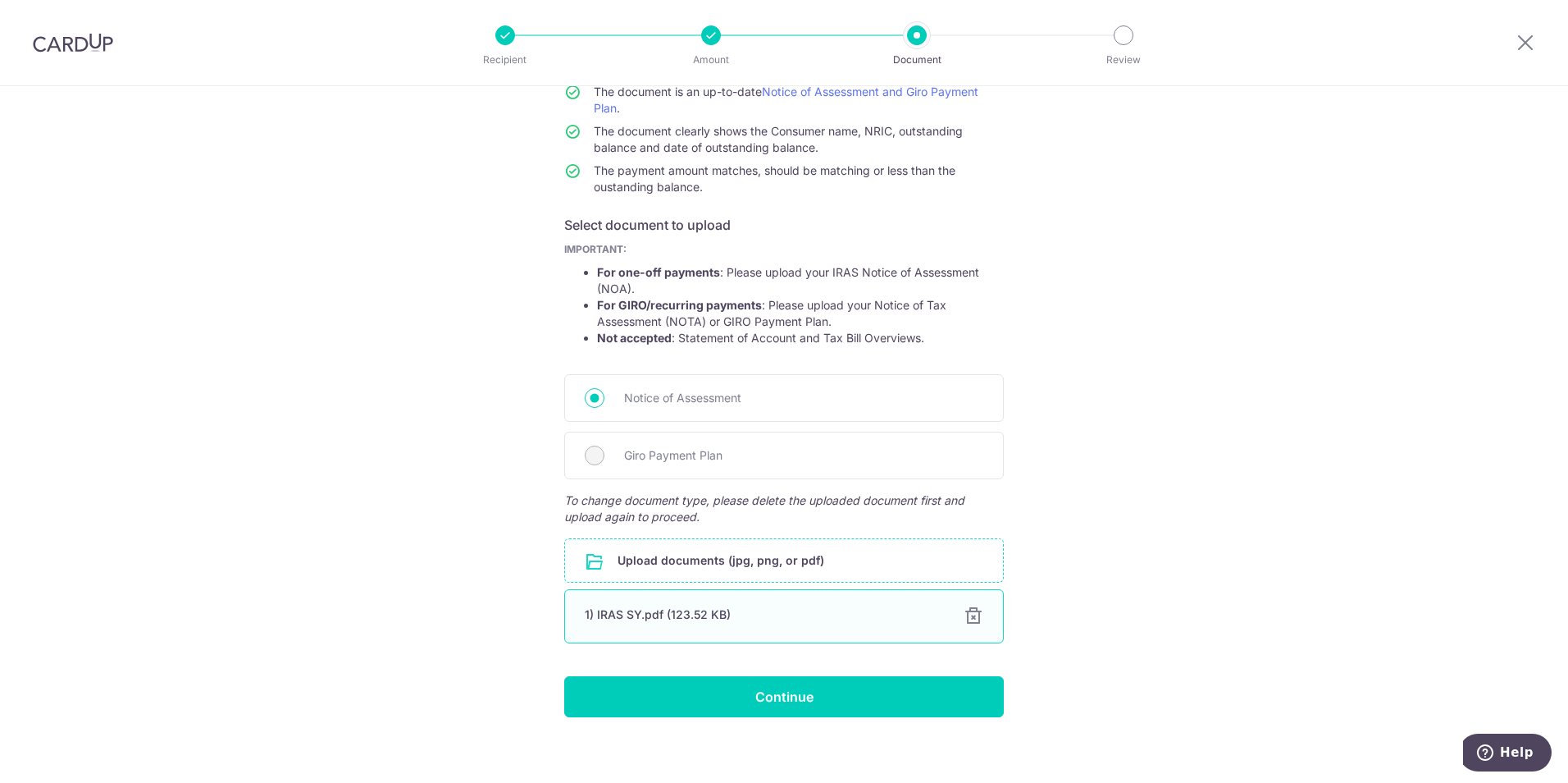
scroll to position [168, 0]
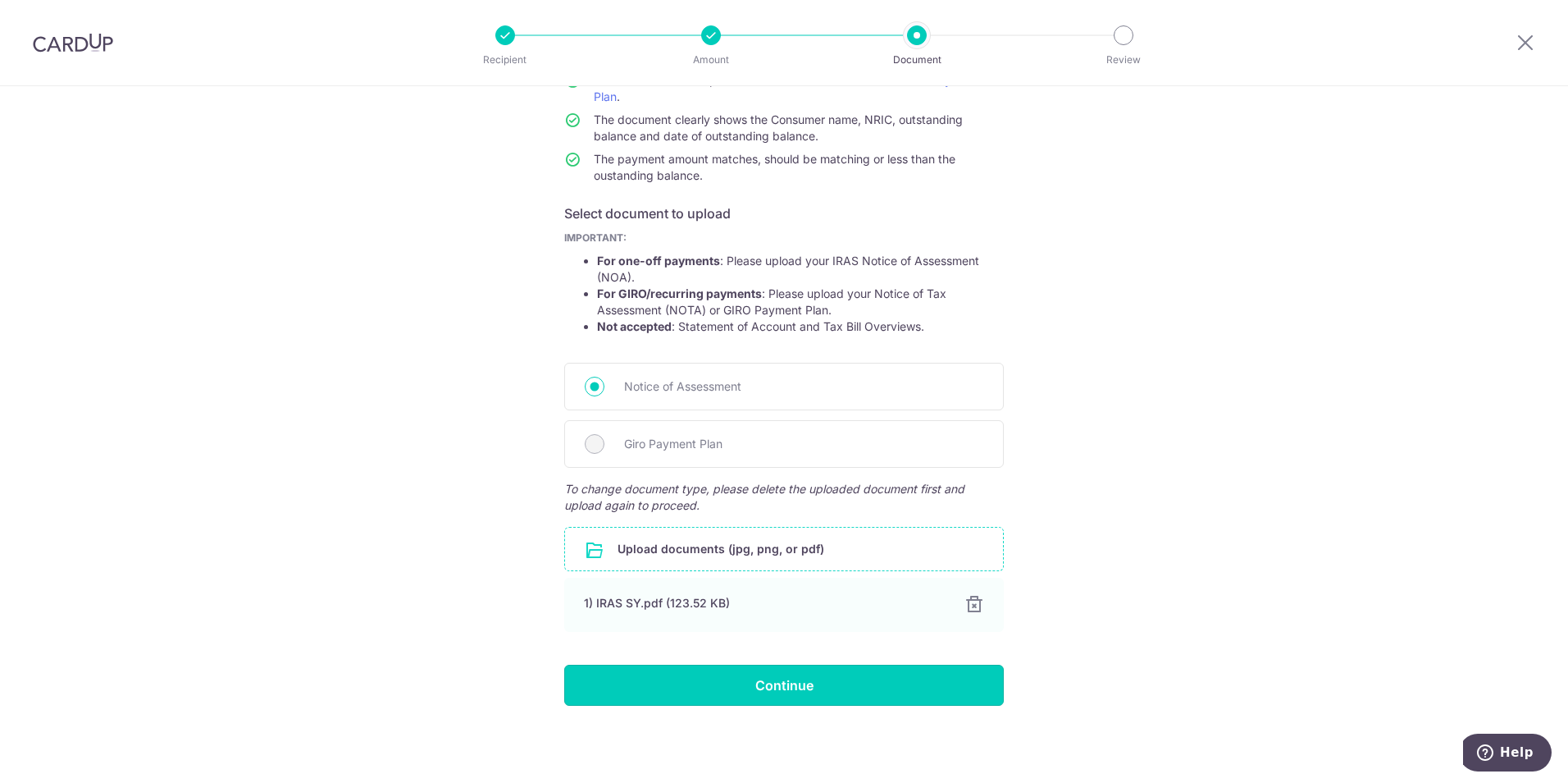
click at [805, 683] on input "Continue" at bounding box center [784, 685] width 440 height 41
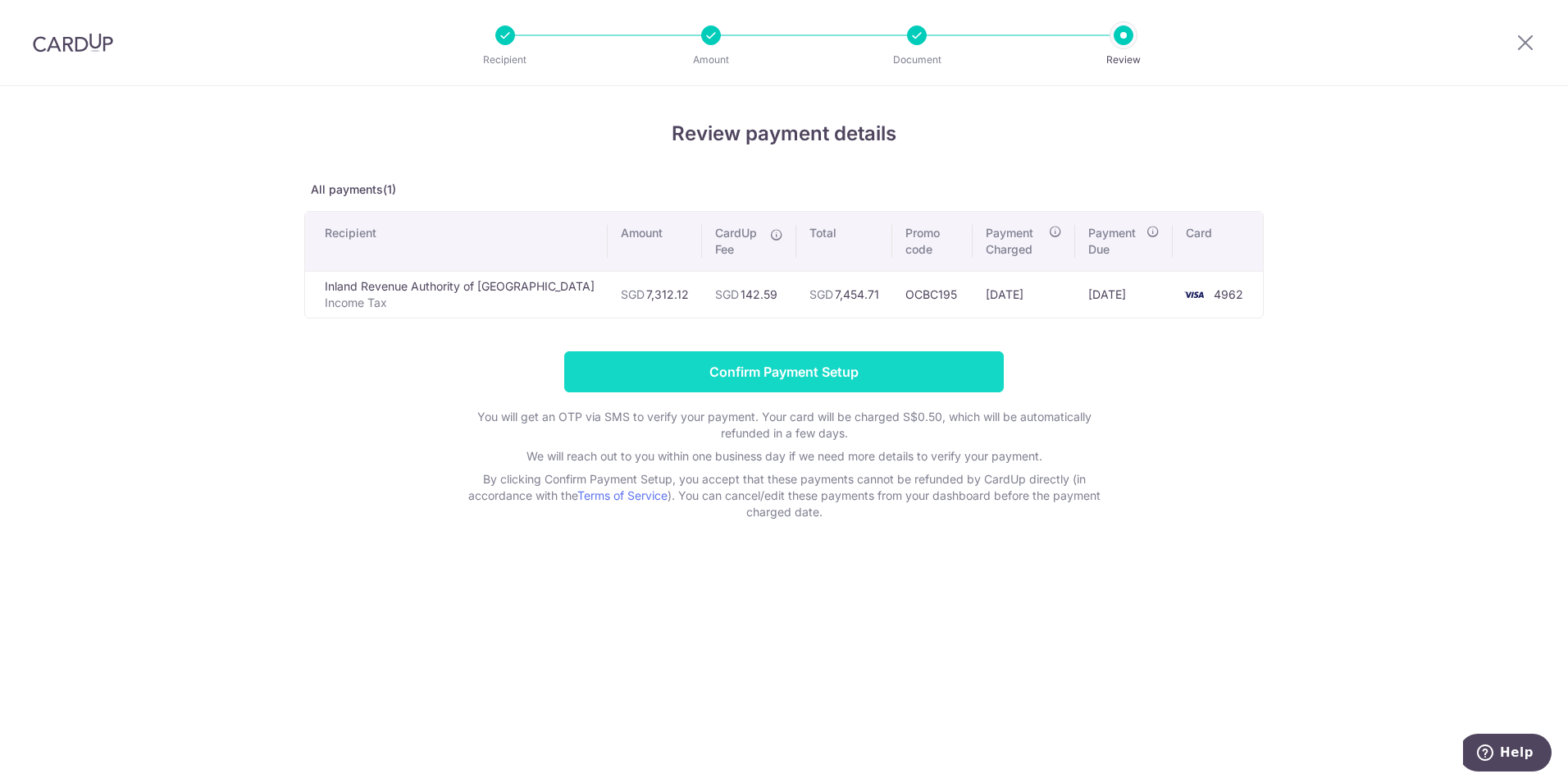
click at [846, 375] on input "Confirm Payment Setup" at bounding box center [784, 372] width 440 height 41
